Goal: Task Accomplishment & Management: Use online tool/utility

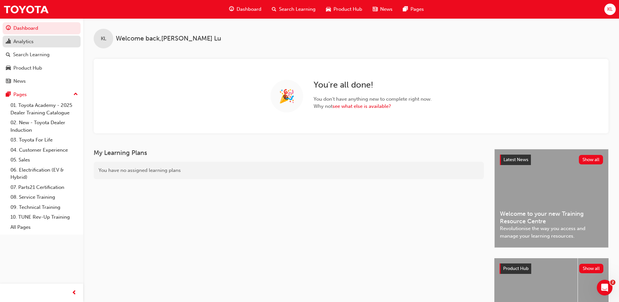
click at [38, 43] on div "Analytics" at bounding box center [41, 42] width 71 height 8
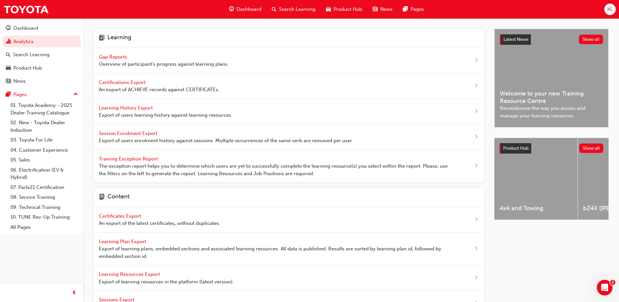
click at [127, 58] on span "Gap Reports" at bounding box center [113, 57] width 29 height 6
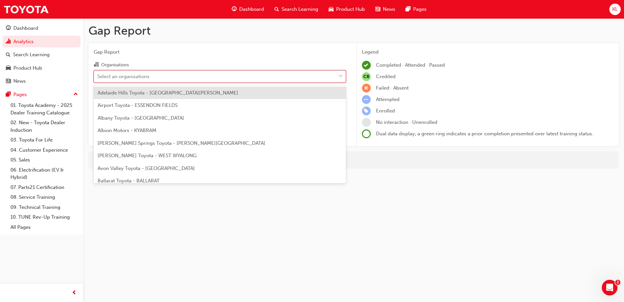
click at [181, 75] on div "Select an organisations" at bounding box center [215, 76] width 242 height 11
click at [98, 75] on input "Organisations option Adelaide Hills Toyota - [GEOGRAPHIC_DATA][PERSON_NAME] foc…" at bounding box center [97, 76] width 1 height 6
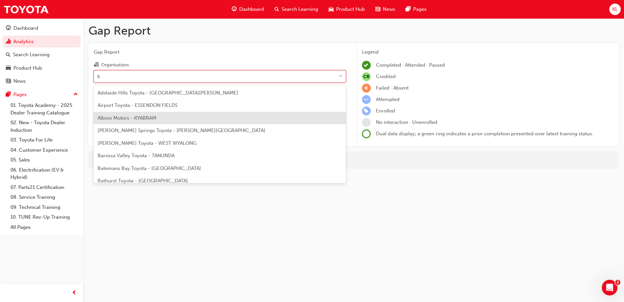
type input "sc"
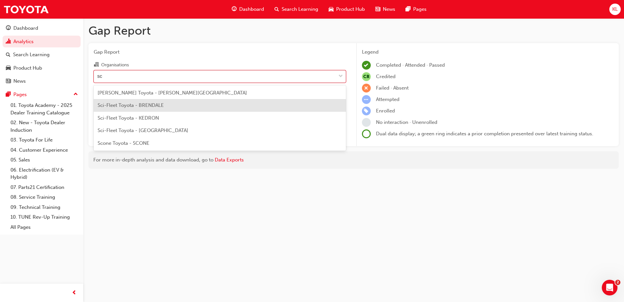
click at [152, 105] on span "Sci-Fleet Toyota - BRENDALE" at bounding box center [131, 105] width 66 height 6
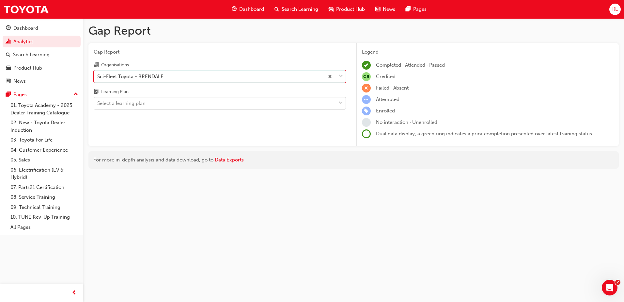
click at [150, 102] on div "Select a learning plan" at bounding box center [215, 103] width 242 height 11
click at [98, 102] on input "Learning Plan Select a learning plan" at bounding box center [97, 103] width 1 height 6
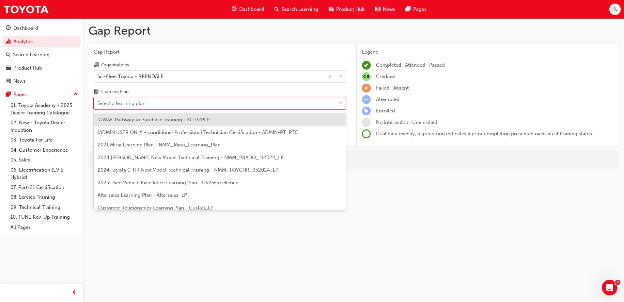
click at [152, 121] on span "'OWAF' Pathway to Purchase Training - SC-P2PLP" at bounding box center [154, 120] width 112 height 6
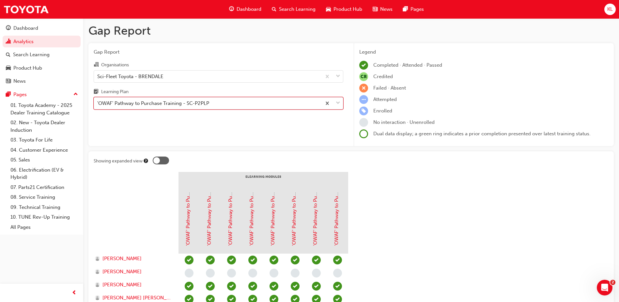
click at [243, 102] on div "'OWAF' Pathway to Purchase Training - SC-P2PLP" at bounding box center [208, 103] width 228 height 11
click at [98, 102] on input "Learning Plan option 'OWAF' Pathway to Purchase Training - SC-P2PLP, selected. …" at bounding box center [97, 103] width 1 height 6
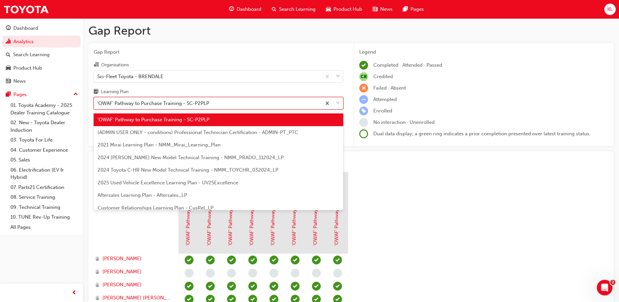
click at [225, 103] on div "'OWAF' Pathway to Purchase Training - SC-P2PLP" at bounding box center [208, 103] width 228 height 11
click at [98, 103] on input "Learning Plan option 'OWAF' Pathway to Purchase Training - SC-P2PLP, selected. …" at bounding box center [97, 103] width 1 height 6
click at [226, 103] on div "'OWAF' Pathway to Purchase Training - SC-P2PLP" at bounding box center [208, 103] width 228 height 11
click at [98, 103] on input "Learning Plan option 'OWAF' Pathway to Purchase Training - SC-P2PLP, selected. …" at bounding box center [97, 103] width 1 height 6
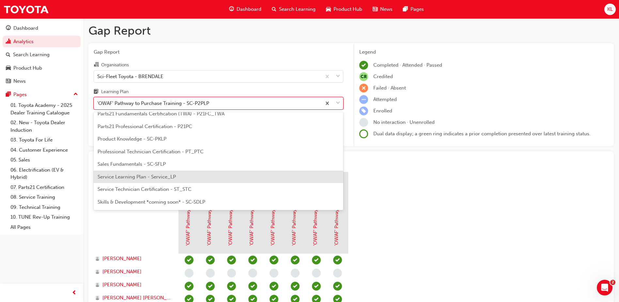
scroll to position [294, 0]
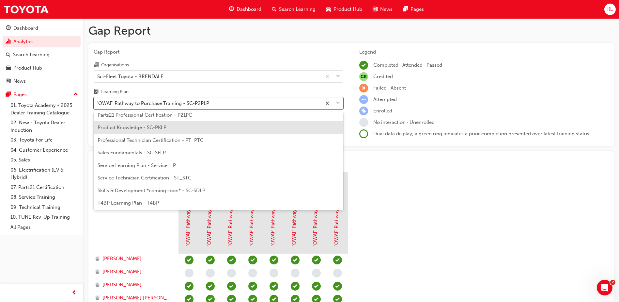
click at [170, 126] on div "Product Knowledge - SC-PKLP" at bounding box center [219, 127] width 250 height 13
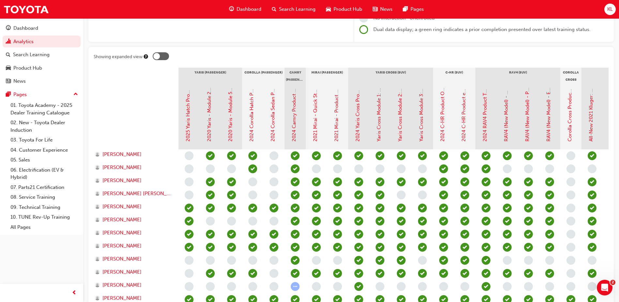
scroll to position [103, 0]
